Goal: Communication & Community: Answer question/provide support

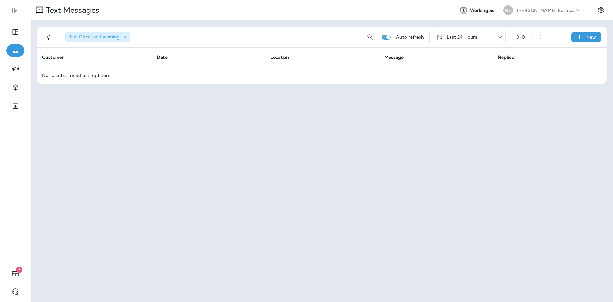
click at [485, 38] on div "Last 24 Hours" at bounding box center [470, 37] width 71 height 12
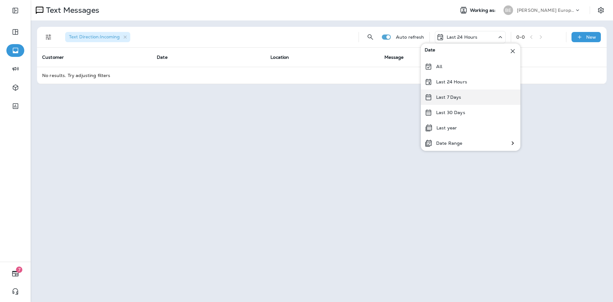
click at [469, 102] on div "Last 7 Days" at bounding box center [471, 96] width 100 height 15
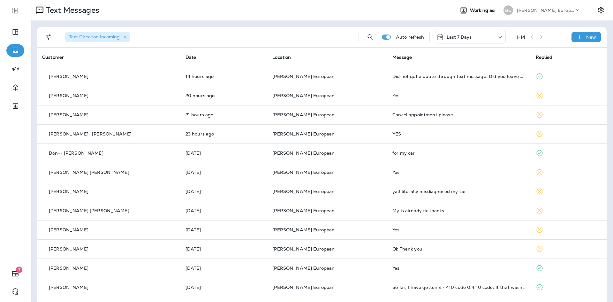
click at [475, 40] on div "Last 7 Days" at bounding box center [470, 37] width 71 height 12
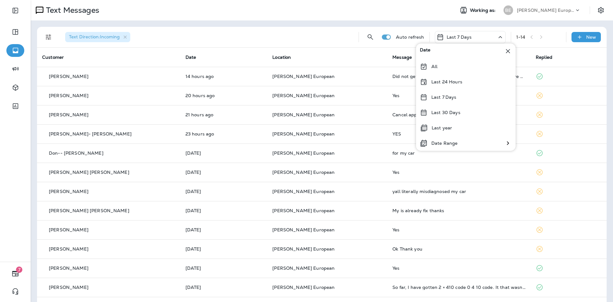
click at [411, 6] on div "Text Messages" at bounding box center [240, 10] width 419 height 13
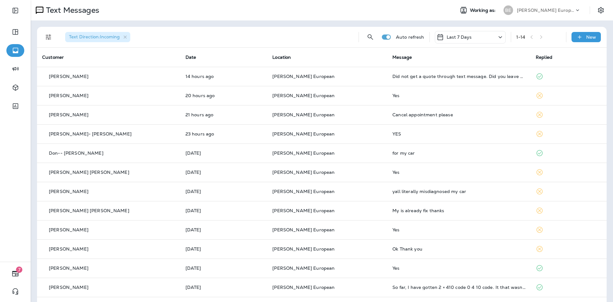
click at [453, 40] on div "Last 7 Days" at bounding box center [454, 37] width 35 height 8
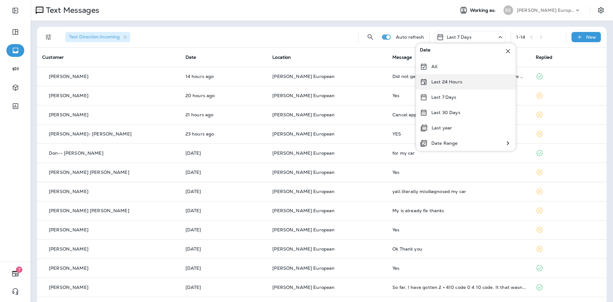
click at [451, 83] on p "Last 24 Hours" at bounding box center [446, 81] width 31 height 5
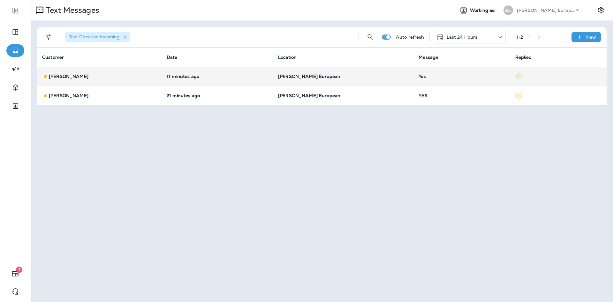
click at [452, 74] on div "Yes" at bounding box center [462, 76] width 86 height 5
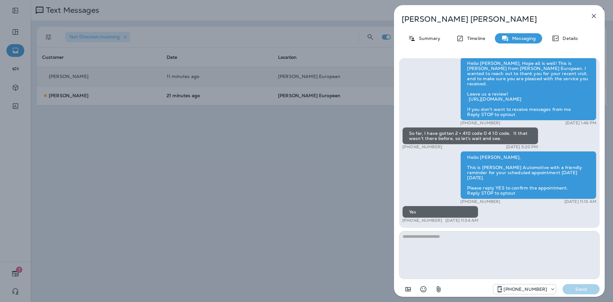
click at [592, 17] on icon "button" at bounding box center [594, 16] width 8 height 8
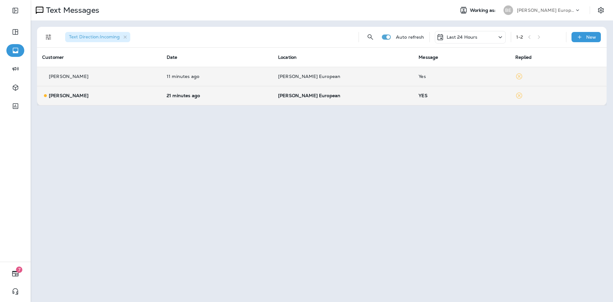
click at [450, 100] on td "YES" at bounding box center [462, 95] width 96 height 19
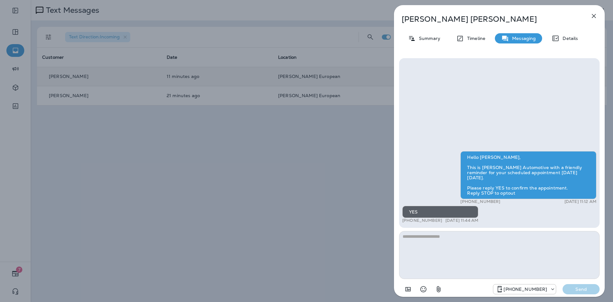
click at [592, 14] on icon "button" at bounding box center [594, 16] width 8 height 8
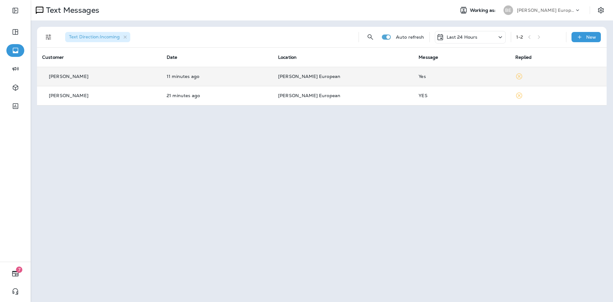
click at [470, 33] on div "Last 24 Hours" at bounding box center [470, 37] width 71 height 12
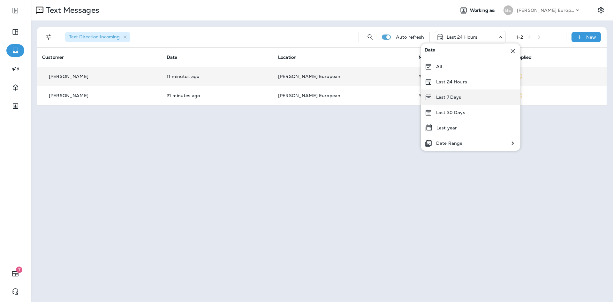
click at [456, 103] on div "Last 7 Days" at bounding box center [471, 96] width 100 height 15
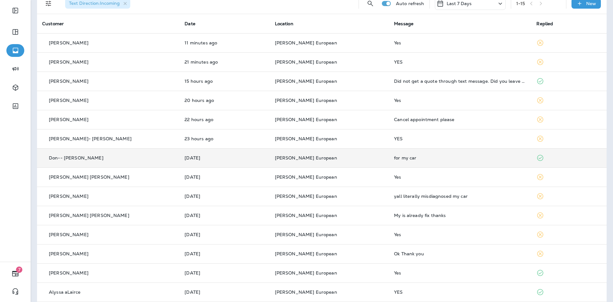
scroll to position [59, 0]
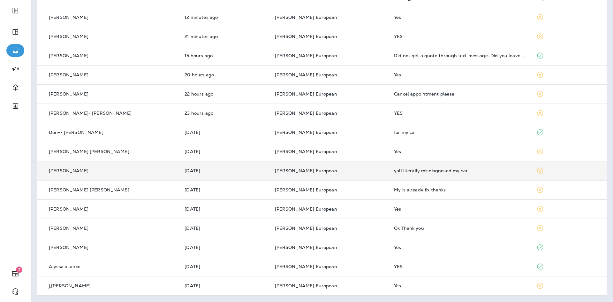
click at [410, 172] on div "yall literally misdiagnosed my car" at bounding box center [460, 170] width 132 height 5
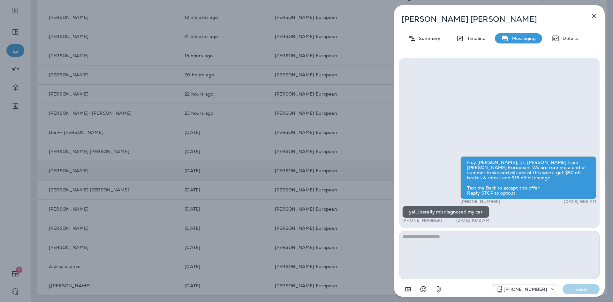
click at [591, 19] on icon "button" at bounding box center [594, 16] width 8 height 8
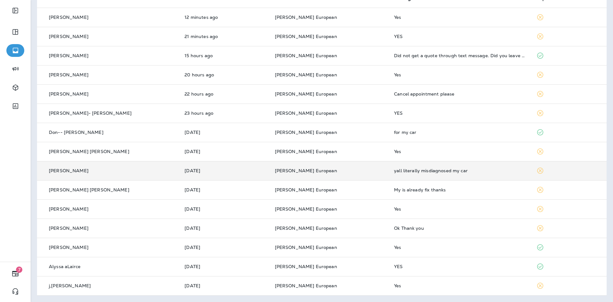
click at [418, 227] on div "Ok Thank you" at bounding box center [460, 227] width 132 height 5
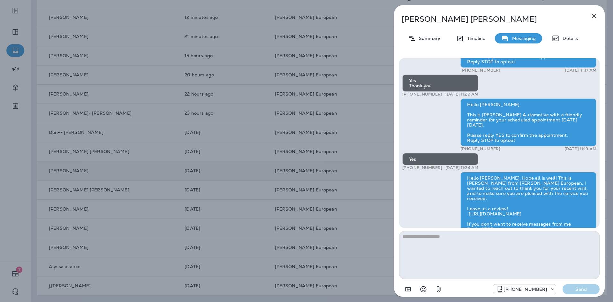
scroll to position [-127, 0]
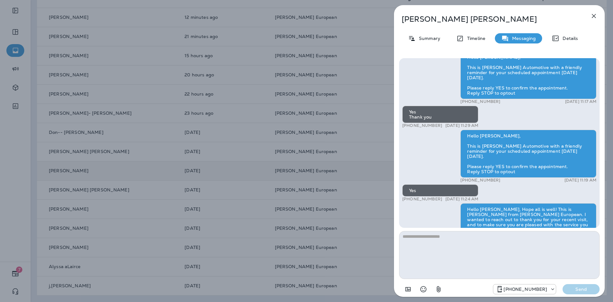
click at [595, 11] on button "button" at bounding box center [594, 16] width 13 height 13
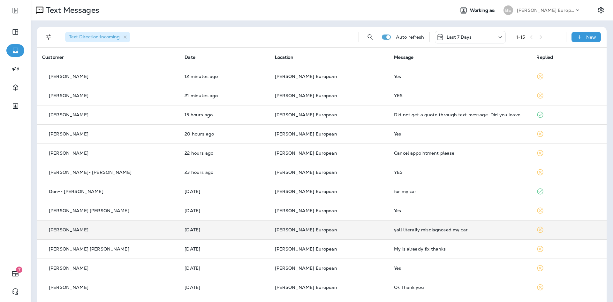
click at [452, 38] on p "Last 7 Days" at bounding box center [459, 36] width 25 height 5
click at [450, 114] on p "Last 30 Days" at bounding box center [445, 112] width 29 height 5
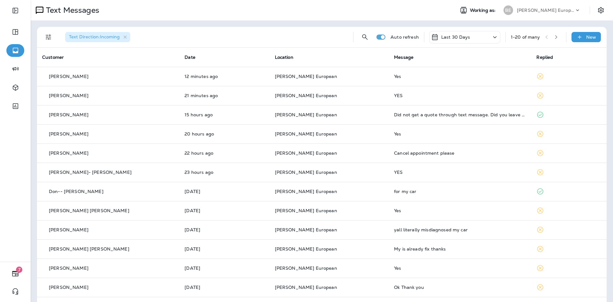
click at [481, 35] on div "Last 30 Days" at bounding box center [465, 37] width 71 height 12
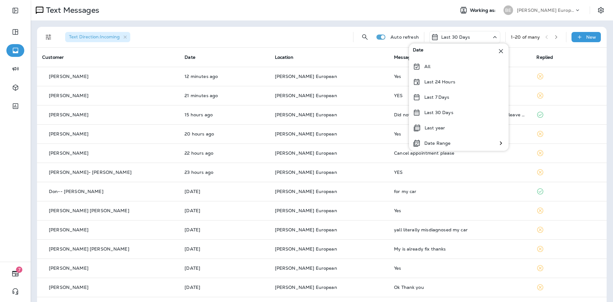
click at [544, 61] on th "Replied" at bounding box center [568, 57] width 75 height 19
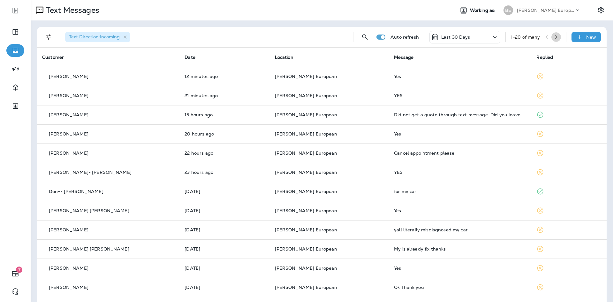
click at [554, 39] on icon "button" at bounding box center [556, 37] width 4 height 4
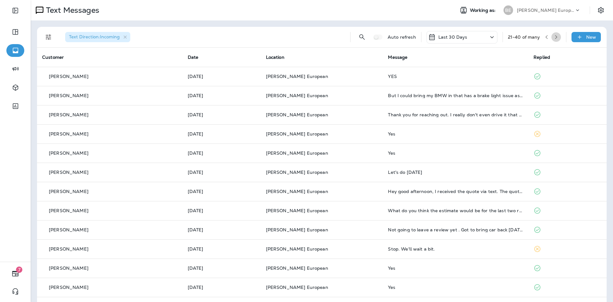
click at [554, 39] on icon "button" at bounding box center [556, 37] width 4 height 4
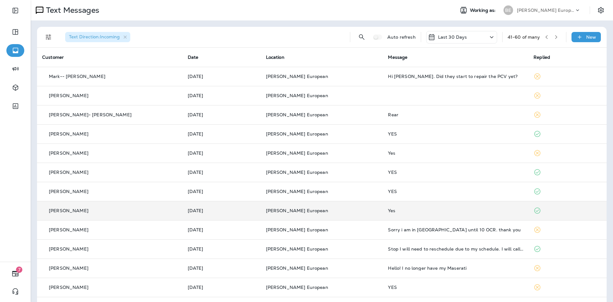
scroll to position [155, 0]
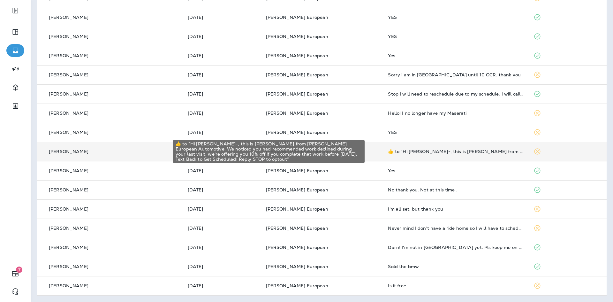
click at [437, 151] on div "​👍​ to “ Hi [PERSON_NAME]-, this is [PERSON_NAME] from [PERSON_NAME] European A…" at bounding box center [455, 151] width 135 height 5
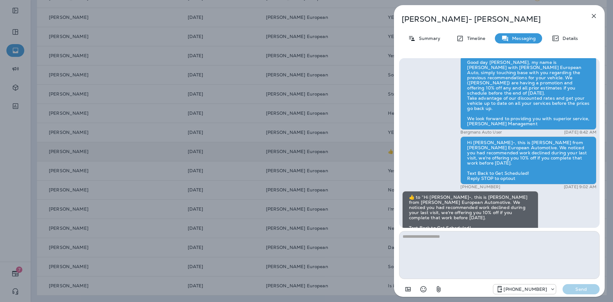
scroll to position [-32, 0]
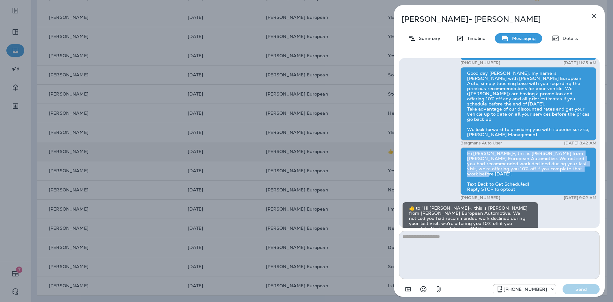
drag, startPoint x: 467, startPoint y: 159, endPoint x: 591, endPoint y: 171, distance: 124.1
click at [591, 171] on div "Hi [PERSON_NAME]-, this is [PERSON_NAME] from [PERSON_NAME] European Automotive…" at bounding box center [529, 171] width 136 height 48
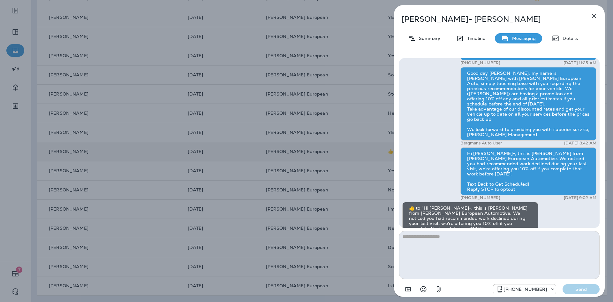
click at [578, 179] on div "Hi [PERSON_NAME]-, this is [PERSON_NAME] from [PERSON_NAME] European Automotive…" at bounding box center [529, 171] width 136 height 48
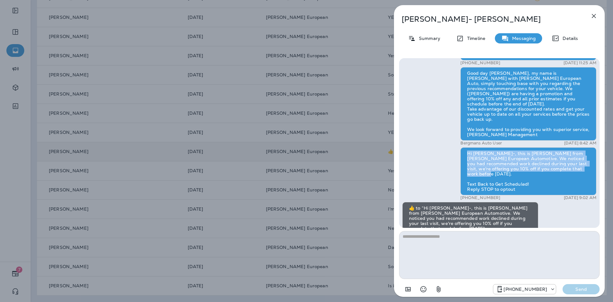
drag, startPoint x: 465, startPoint y: 157, endPoint x: 595, endPoint y: 178, distance: 131.9
click at [595, 178] on div "Hello [PERSON_NAME]-, This is [PERSON_NAME] European Autoworks with a friendly …" at bounding box center [499, 143] width 201 height 170
copy div "Hi [PERSON_NAME]-, this is [PERSON_NAME] from [PERSON_NAME] European Automotive…"
click at [592, 21] on button "button" at bounding box center [594, 16] width 13 height 13
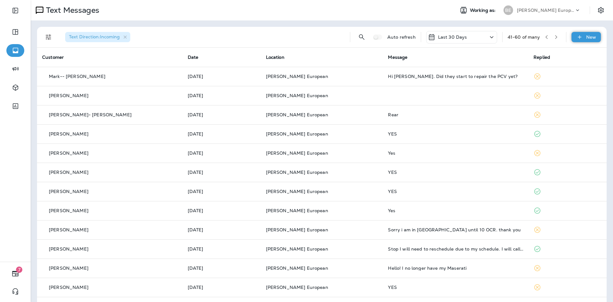
click at [578, 35] on icon at bounding box center [579, 37] width 7 height 6
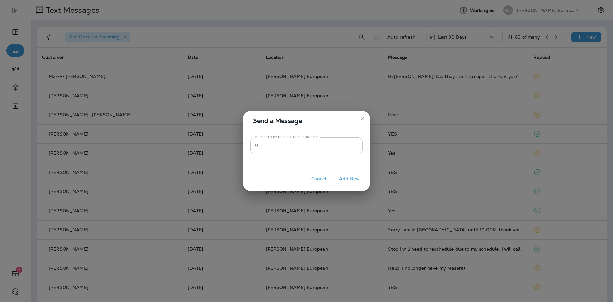
click at [289, 149] on input "To: Search by Name or Phone Number" at bounding box center [312, 145] width 101 height 17
paste input "**********"
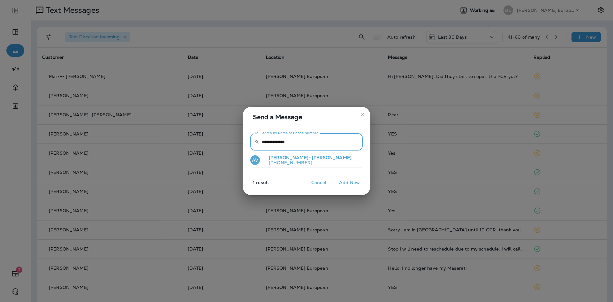
type input "**********"
click at [296, 160] on p "[PHONE_NUMBER]" at bounding box center [308, 162] width 88 height 5
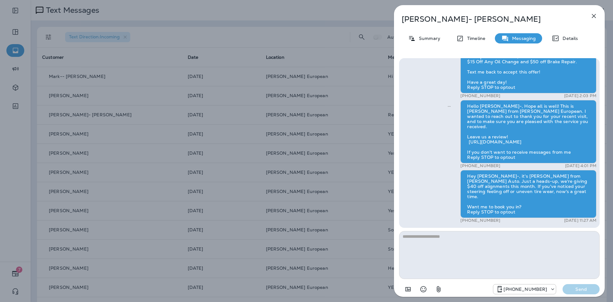
click at [502, 245] on textarea at bounding box center [499, 255] width 201 height 48
type textarea "*"
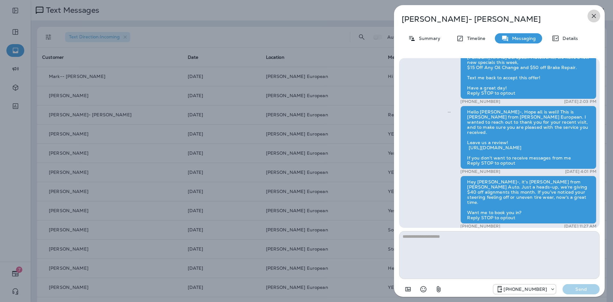
click at [595, 17] on icon "button" at bounding box center [594, 16] width 4 height 4
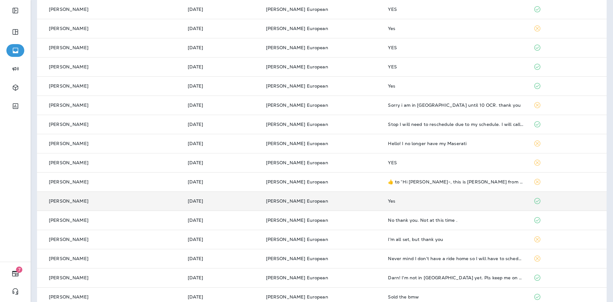
scroll to position [155, 0]
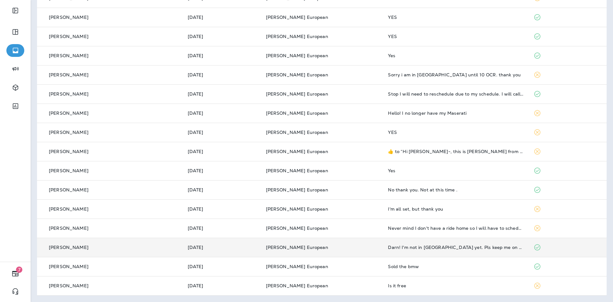
click at [427, 250] on td "Darn! I'm not in [GEOGRAPHIC_DATA] yet. Pls keep me on your list to advise of s…" at bounding box center [456, 247] width 146 height 19
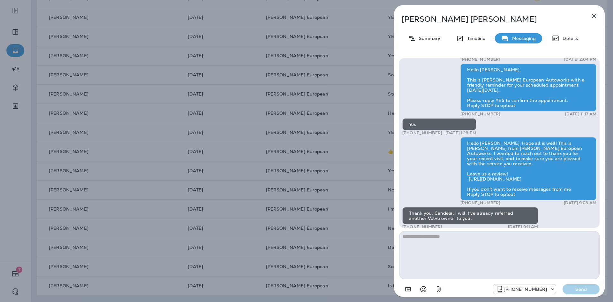
scroll to position [-165, 0]
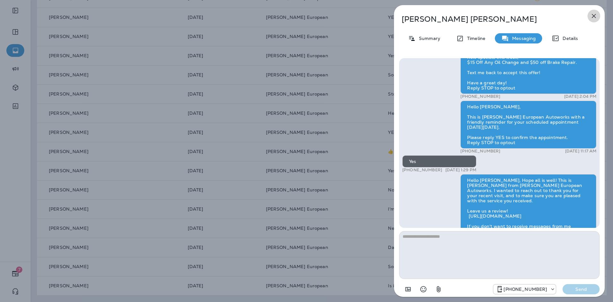
click at [592, 13] on icon "button" at bounding box center [594, 16] width 8 height 8
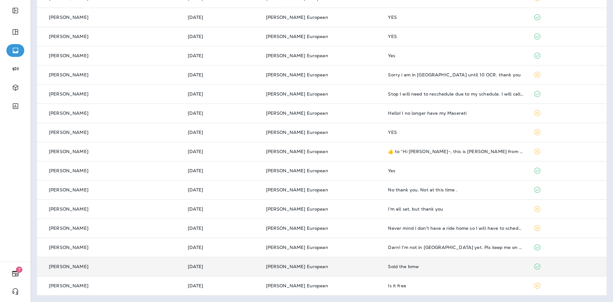
click at [399, 272] on td "Sold the bmw" at bounding box center [456, 266] width 146 height 19
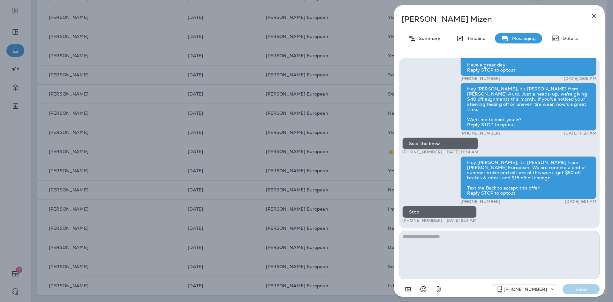
scroll to position [-28, 0]
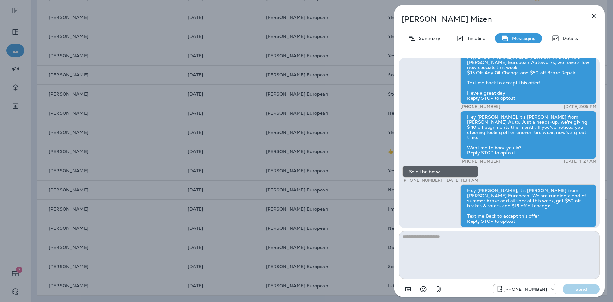
click at [595, 15] on icon "button" at bounding box center [594, 16] width 4 height 4
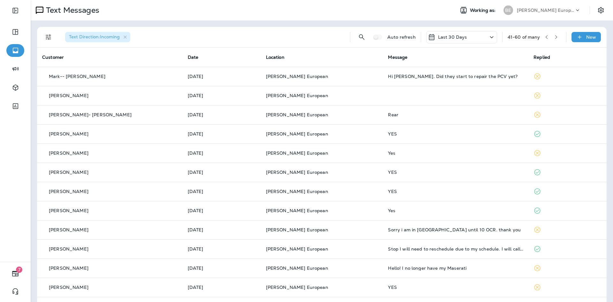
click at [451, 36] on p "Last 30 Days" at bounding box center [452, 36] width 29 height 5
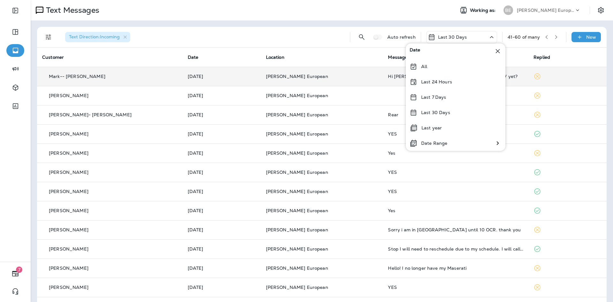
click at [534, 76] on icon at bounding box center [538, 76] width 8 height 8
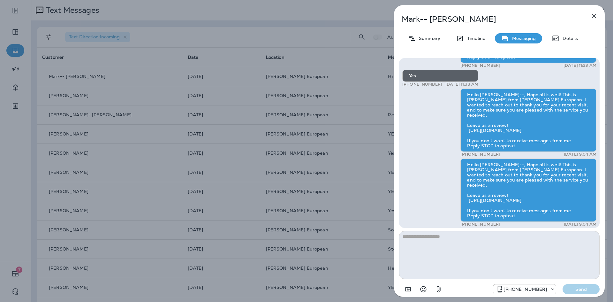
scroll to position [-54, 0]
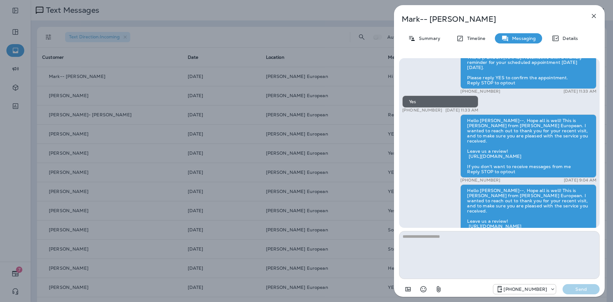
click at [593, 15] on icon "button" at bounding box center [594, 16] width 4 height 4
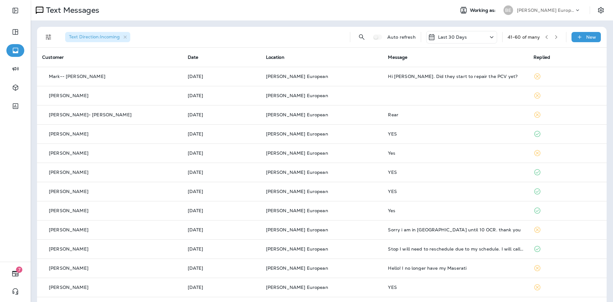
click at [552, 36] on button "button" at bounding box center [557, 37] width 10 height 10
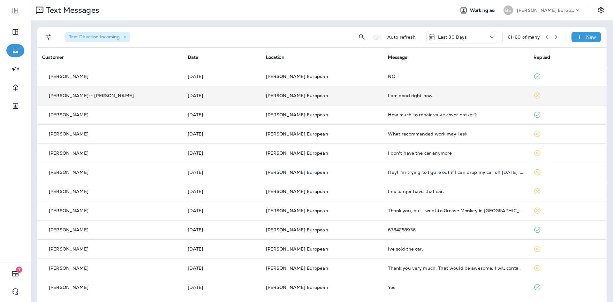
click at [397, 93] on div "I am good right now" at bounding box center [455, 95] width 135 height 5
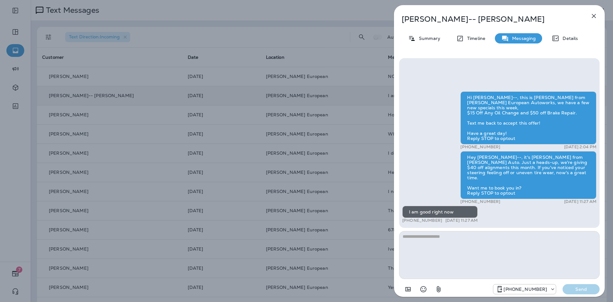
click at [592, 19] on icon "button" at bounding box center [594, 16] width 8 height 8
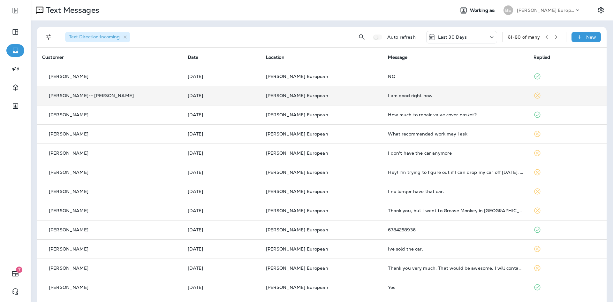
click at [434, 76] on div "NO" at bounding box center [455, 76] width 135 height 5
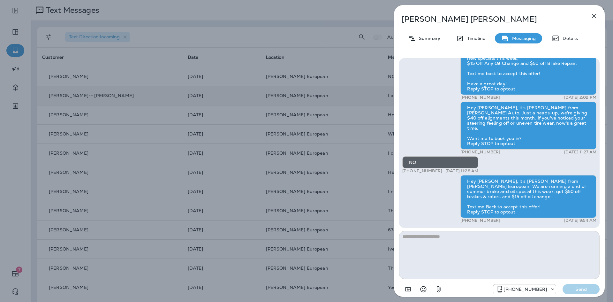
scroll to position [-9, 0]
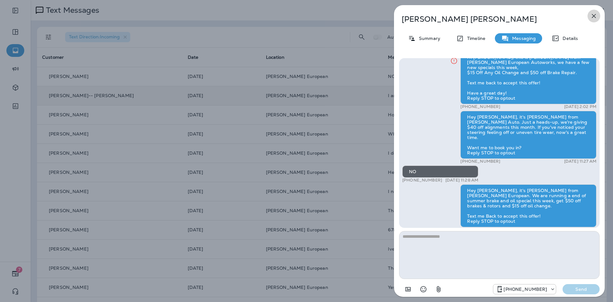
click at [592, 18] on icon "button" at bounding box center [594, 16] width 4 height 4
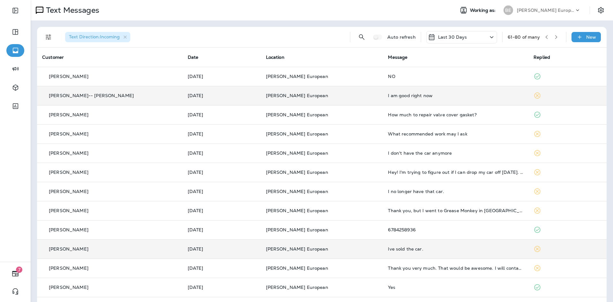
click at [406, 256] on td "Ive sold the car." at bounding box center [456, 248] width 146 height 19
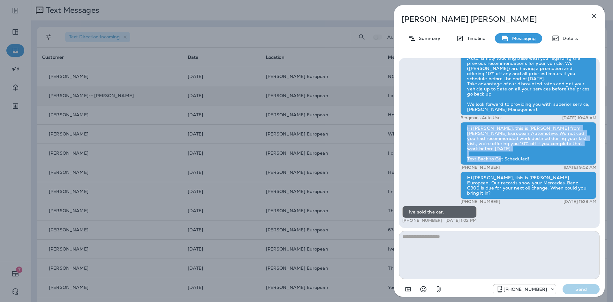
drag, startPoint x: 466, startPoint y: 138, endPoint x: 541, endPoint y: 164, distance: 79.4
click at [541, 164] on div "Hi [PERSON_NAME], this is [PERSON_NAME] from [PERSON_NAME] European Automotive.…" at bounding box center [529, 143] width 136 height 43
copy div "Hi [PERSON_NAME], this is [PERSON_NAME] from [PERSON_NAME] European Automotive.…"
click at [596, 14] on icon "button" at bounding box center [594, 16] width 8 height 8
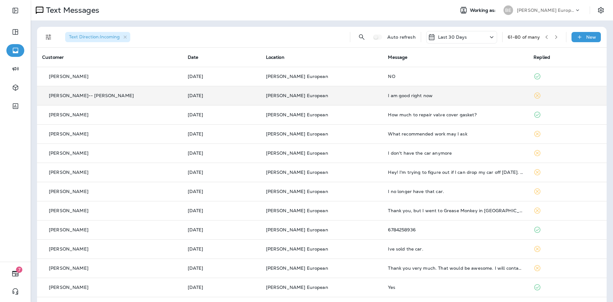
click at [466, 37] on div "Last 30 Days" at bounding box center [461, 37] width 71 height 12
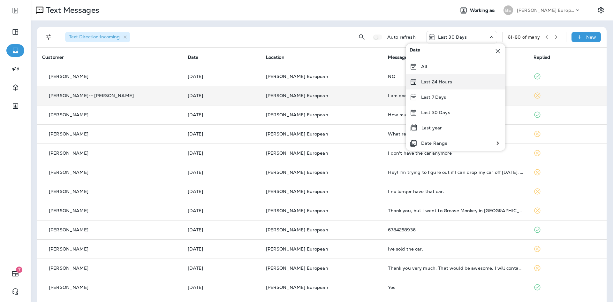
click at [441, 80] on p "Last 24 Hours" at bounding box center [436, 81] width 31 height 5
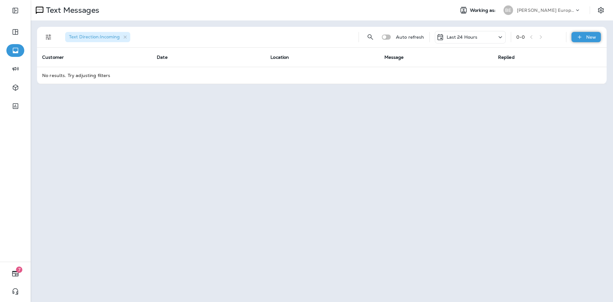
click at [595, 37] on p "New" at bounding box center [591, 36] width 10 height 5
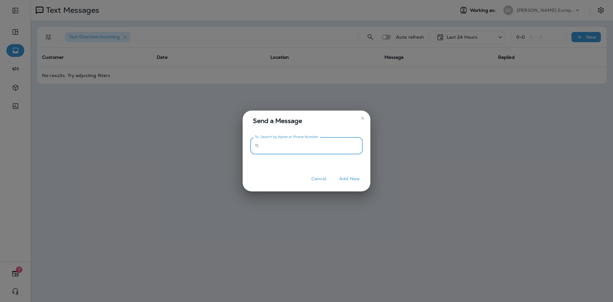
click at [307, 142] on input "To: Search by Name or Phone Number" at bounding box center [312, 145] width 101 height 17
paste input "**********"
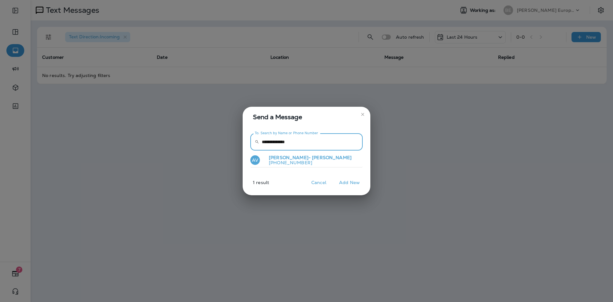
type input "**********"
click at [288, 160] on p "[PHONE_NUMBER]" at bounding box center [308, 162] width 88 height 5
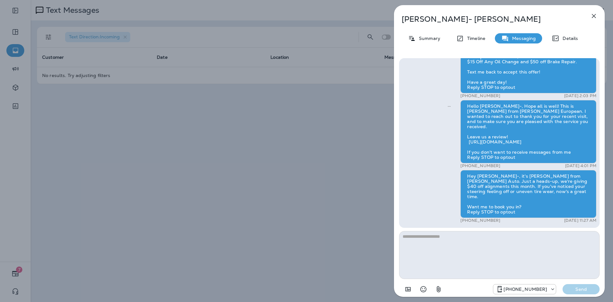
click at [474, 235] on textarea at bounding box center [499, 255] width 201 height 48
click at [439, 242] on textarea at bounding box center [499, 255] width 201 height 48
paste textarea "**********"
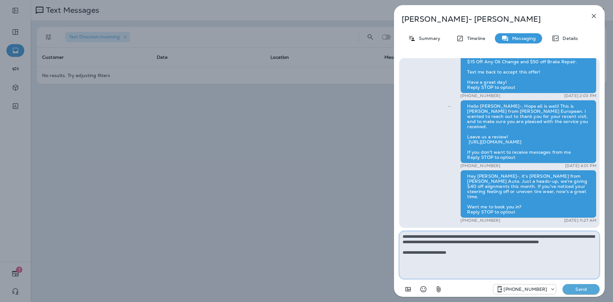
type textarea "**********"
click at [582, 291] on p "Send" at bounding box center [581, 289] width 27 height 6
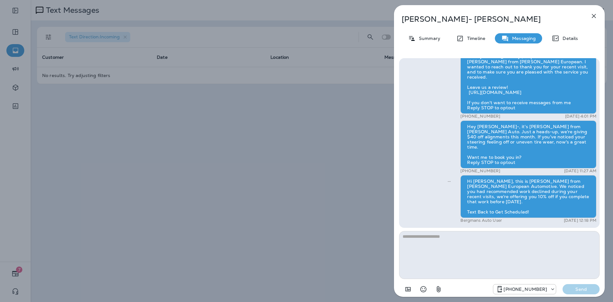
click at [593, 18] on icon "button" at bounding box center [594, 16] width 4 height 4
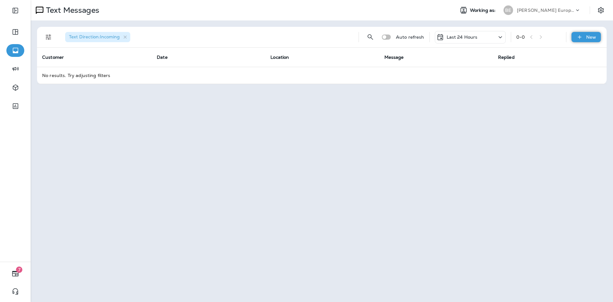
click at [599, 38] on div "New" at bounding box center [586, 37] width 29 height 10
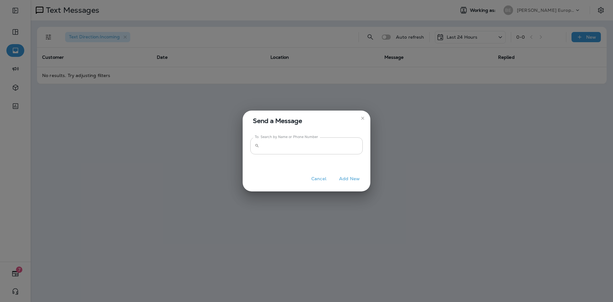
click at [314, 145] on input "To: Search by Name or Phone Number" at bounding box center [312, 145] width 101 height 17
paste input "**********"
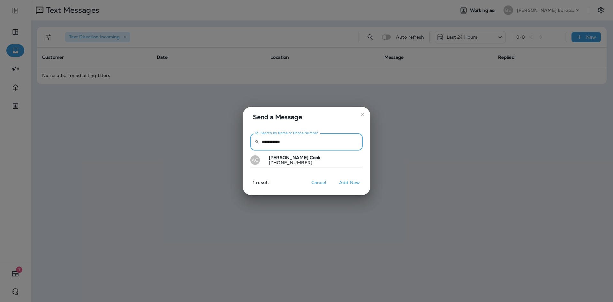
type input "**********"
click at [302, 159] on button "AC [PERSON_NAME] [PHONE_NUMBER]" at bounding box center [306, 160] width 112 height 15
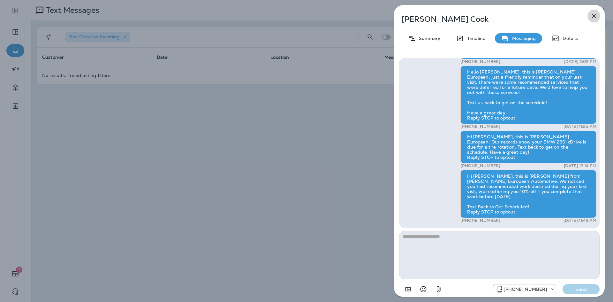
click at [592, 16] on icon "button" at bounding box center [594, 16] width 8 height 8
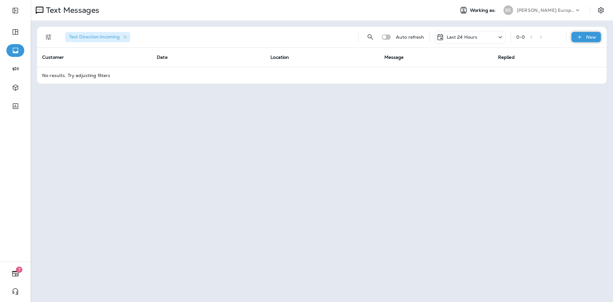
click at [589, 37] on p "New" at bounding box center [591, 36] width 10 height 5
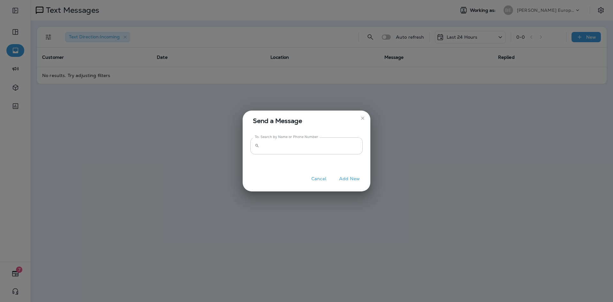
click at [295, 148] on input "To: Search by Name or Phone Number" at bounding box center [312, 145] width 101 height 17
paste input "**********"
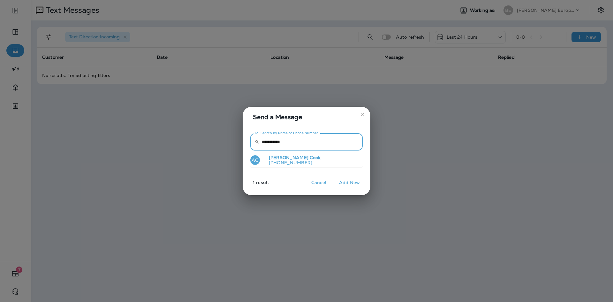
type input "**********"
click at [299, 165] on p "[PHONE_NUMBER]" at bounding box center [292, 162] width 57 height 5
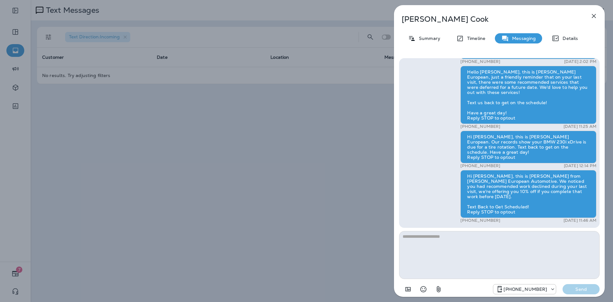
click at [594, 14] on icon "button" at bounding box center [594, 16] width 8 height 8
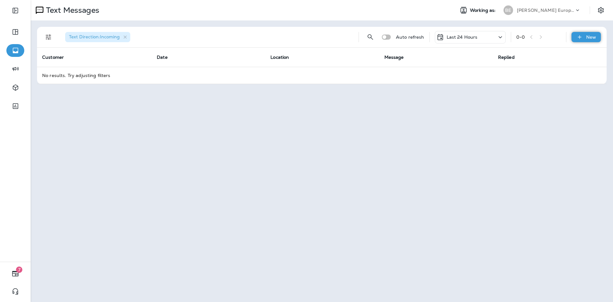
click at [588, 39] on p "New" at bounding box center [591, 36] width 10 height 5
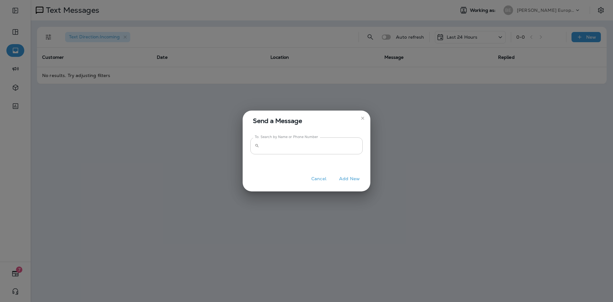
click at [271, 144] on input "To: Search by Name or Phone Number" at bounding box center [312, 145] width 101 height 17
paste input "**********"
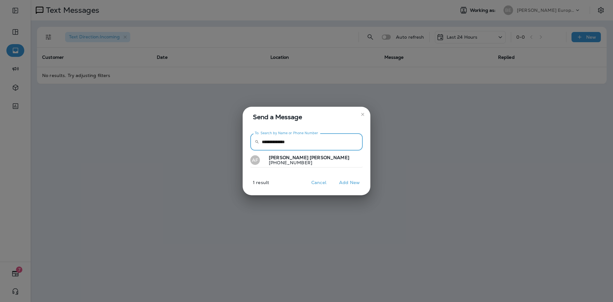
type input "**********"
click at [296, 162] on p "[PHONE_NUMBER]" at bounding box center [307, 162] width 86 height 5
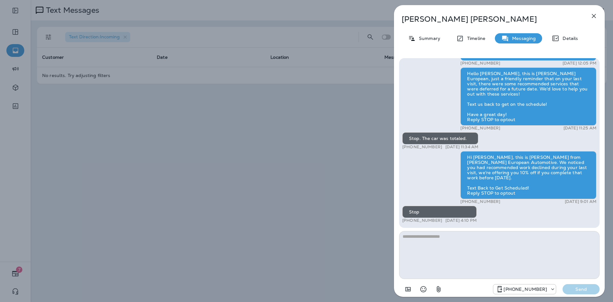
click at [593, 16] on icon "button" at bounding box center [594, 16] width 8 height 8
